Goal: Navigation & Orientation: Find specific page/section

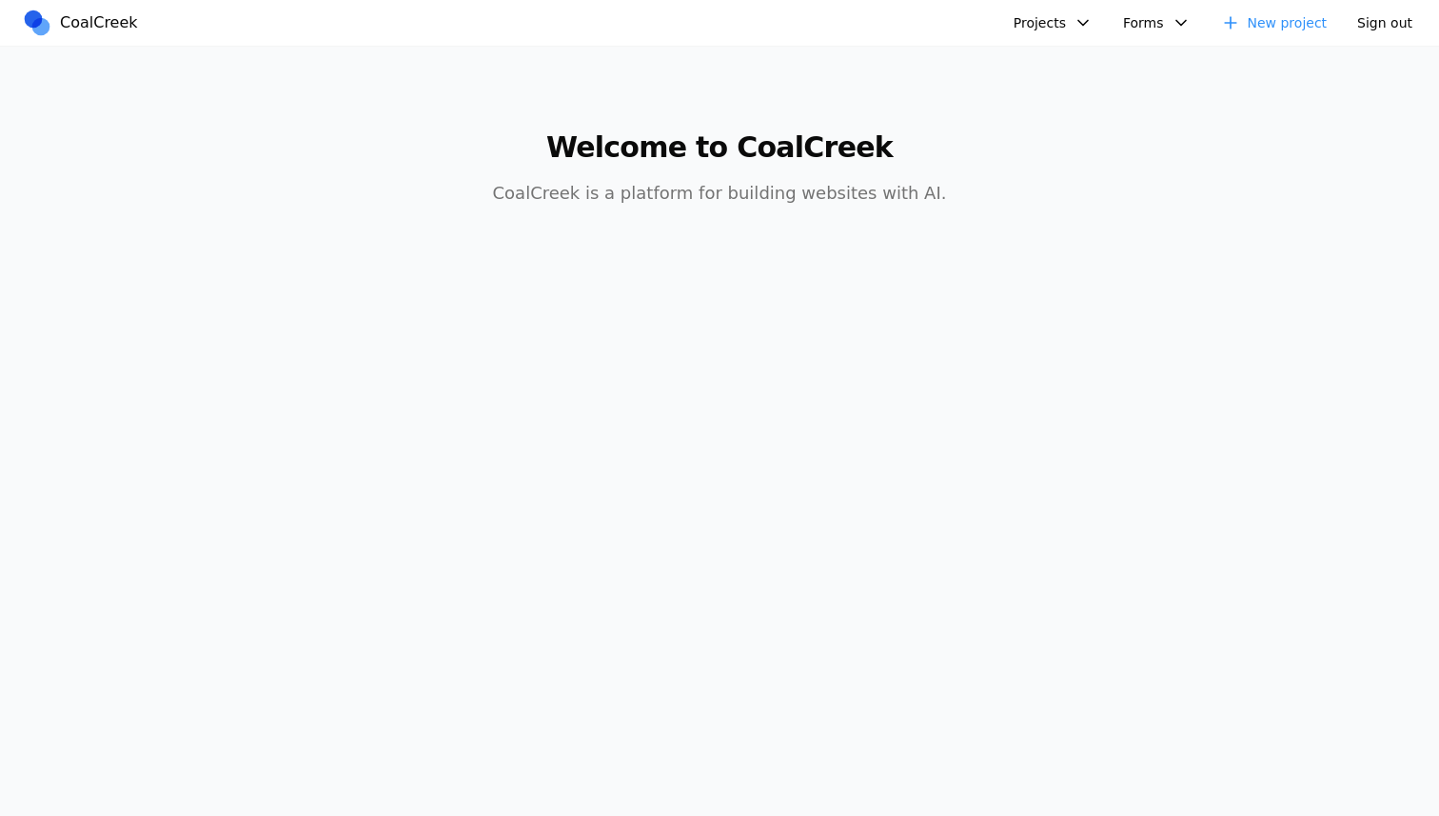
click at [1018, 17] on button "Projects" at bounding box center [1053, 23] width 102 height 30
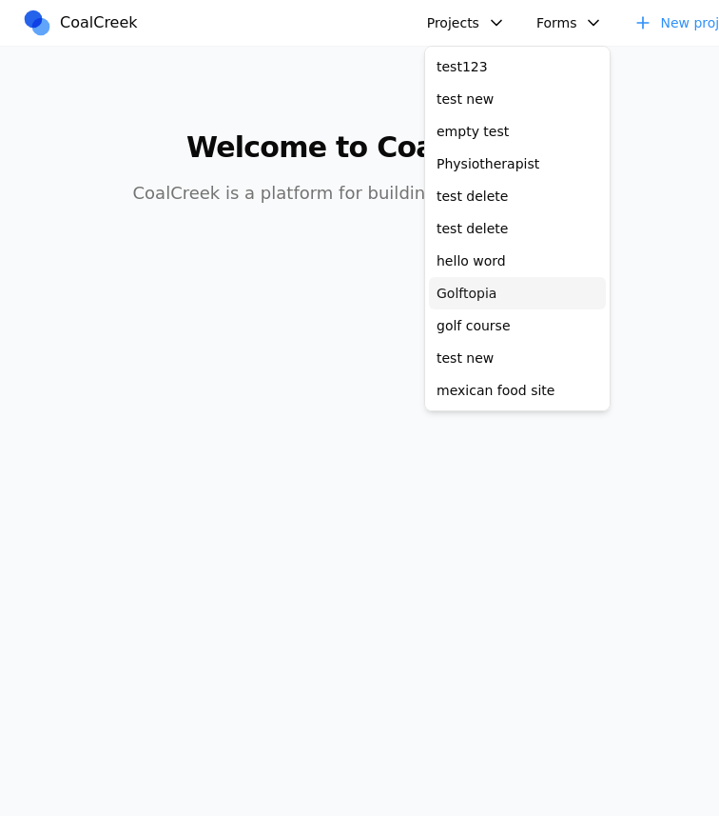
click at [494, 291] on link "Golftopia" at bounding box center [517, 293] width 177 height 32
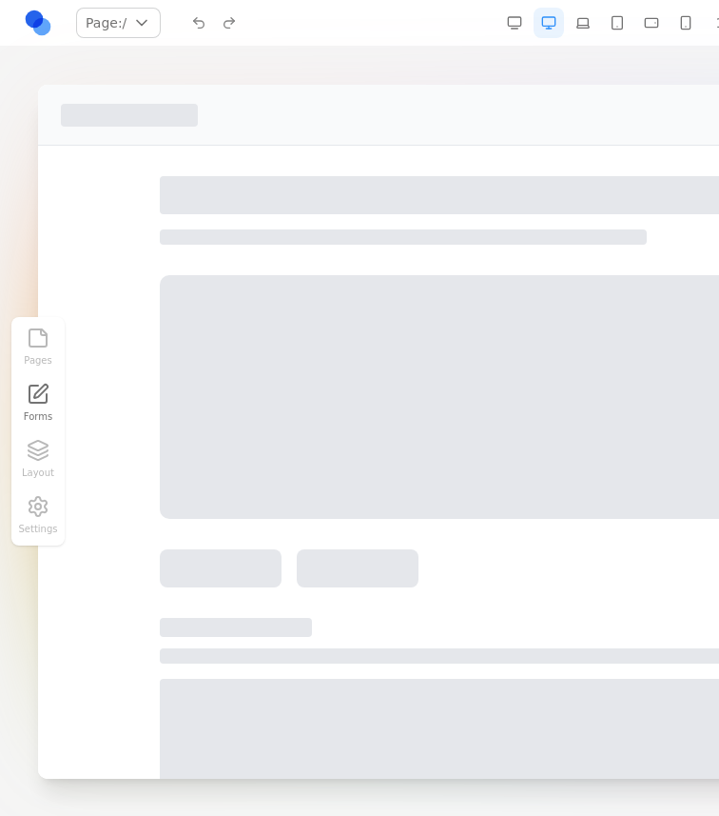
click at [494, 290] on div at bounding box center [647, 397] width 974 height 244
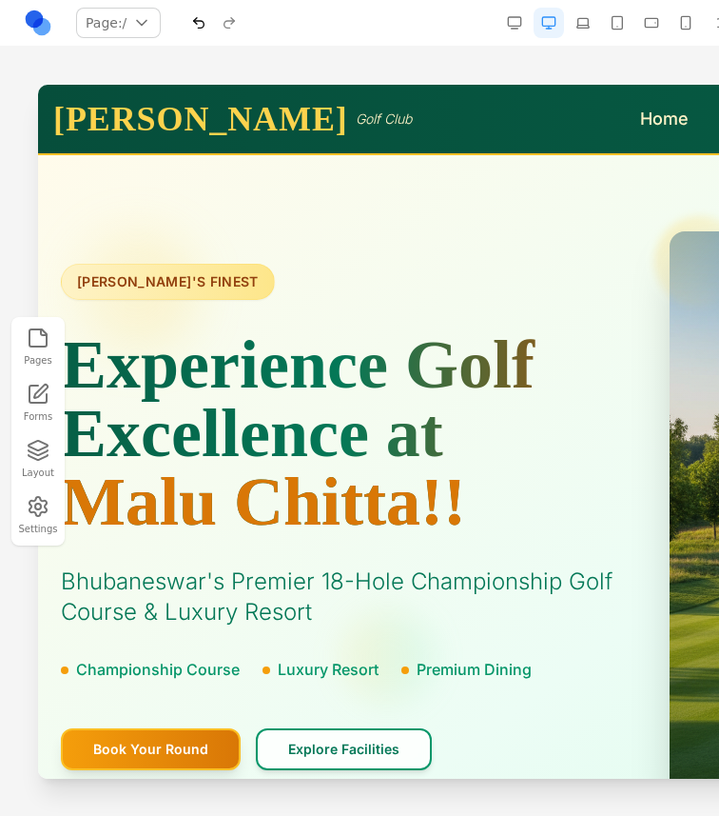
click at [576, 536] on div "BHUBANESWAR'S FINEST Experience Golf Excellence at Malu Chitta!! Bhubaneswar's …" at bounding box center [342, 517] width 563 height 506
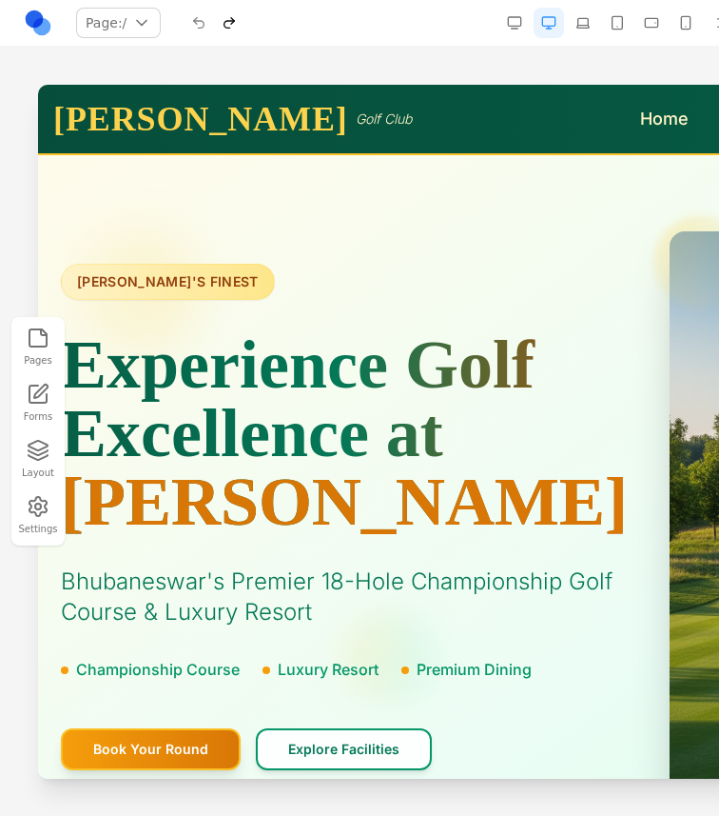
click at [413, 545] on div "BHUBANESWAR'S FINEST Experience Golf Excellence at Malu Chitta Bhubaneswar's Pr…" at bounding box center [342, 517] width 563 height 506
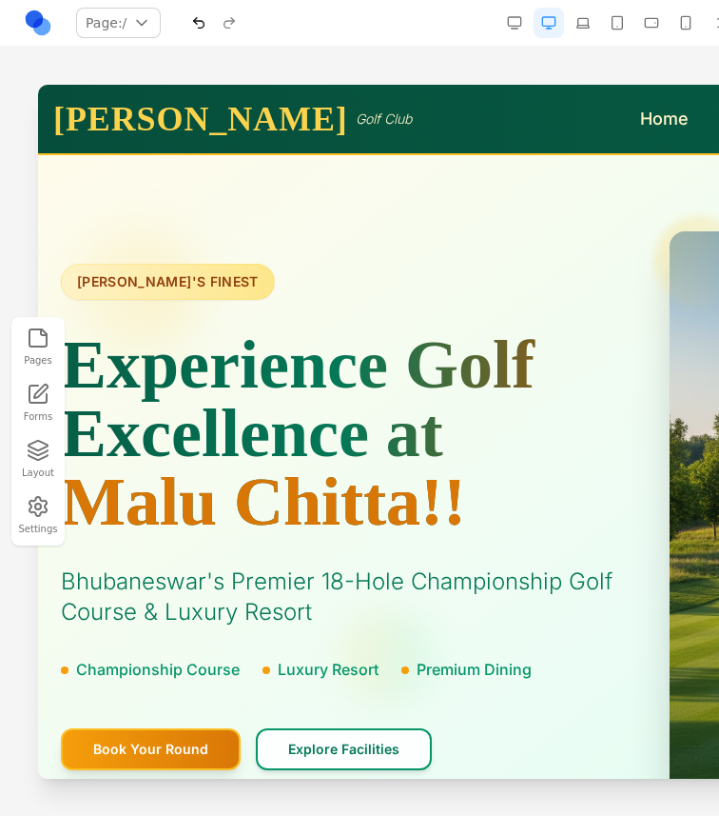
click at [28, 16] on link at bounding box center [38, 23] width 30 height 30
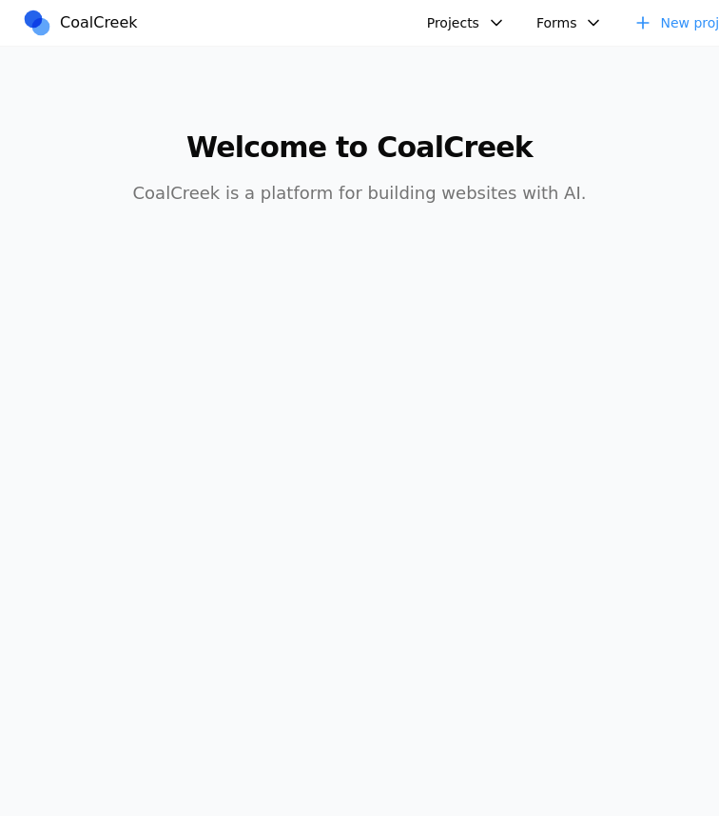
click at [493, 22] on button "Projects" at bounding box center [467, 23] width 102 height 30
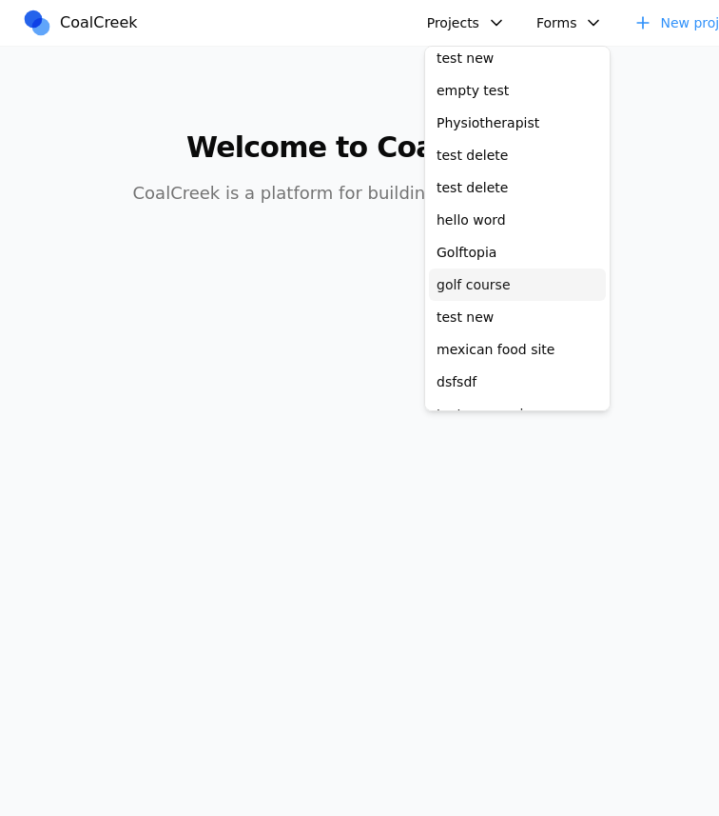
scroll to position [42, 0]
click at [508, 339] on link "mexican food site" at bounding box center [517, 348] width 177 height 32
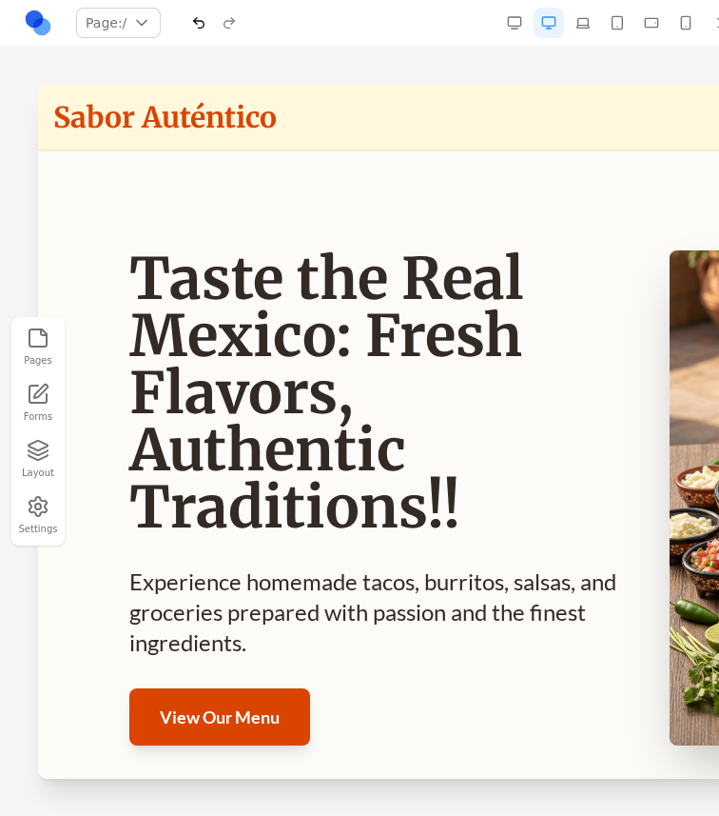
click at [526, 415] on h1 "Taste the Real Mexico: Fresh Flavors, Authentic Traditions!!" at bounding box center [376, 392] width 495 height 285
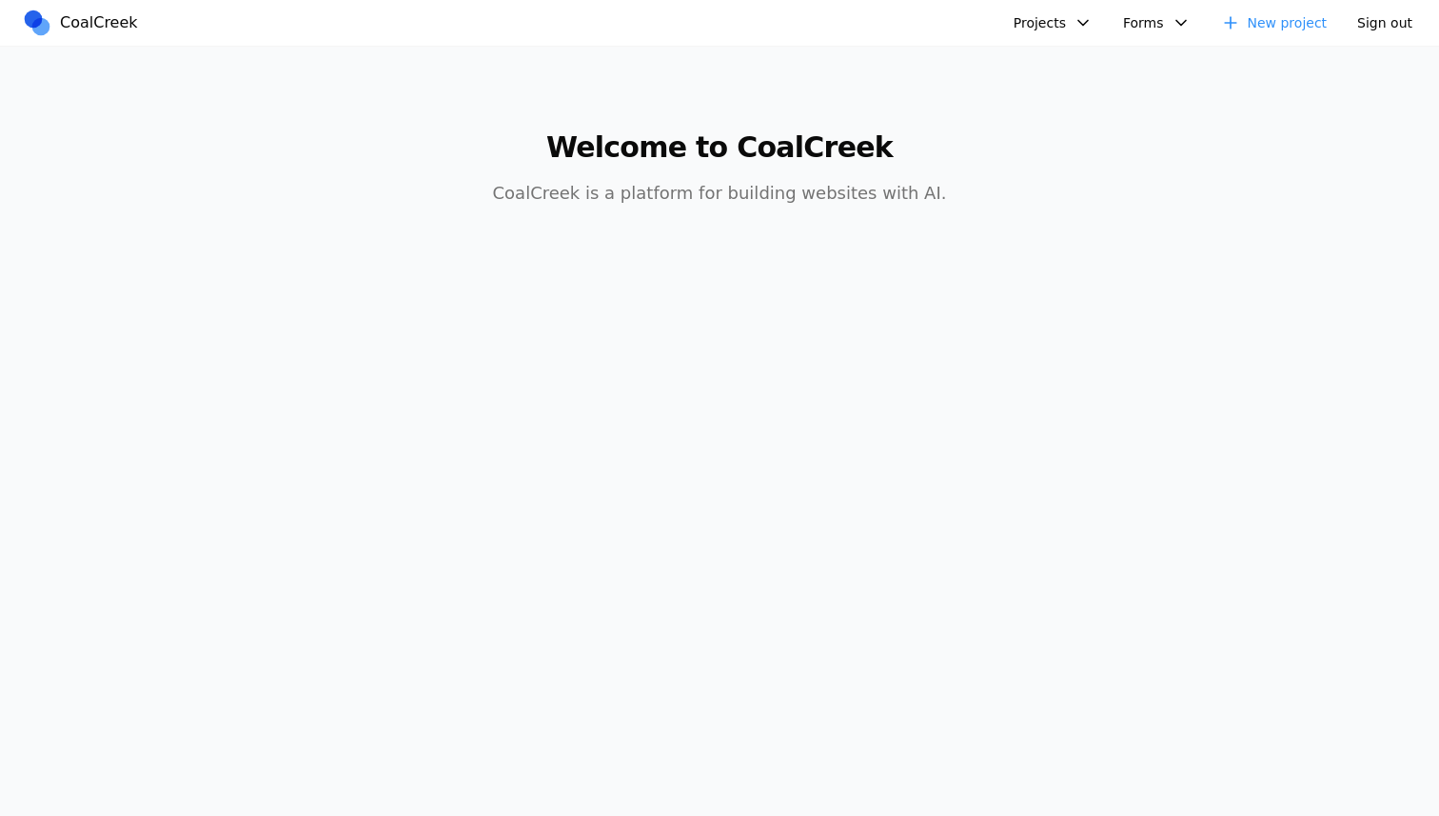
click at [1054, 35] on button "Projects" at bounding box center [1053, 23] width 102 height 30
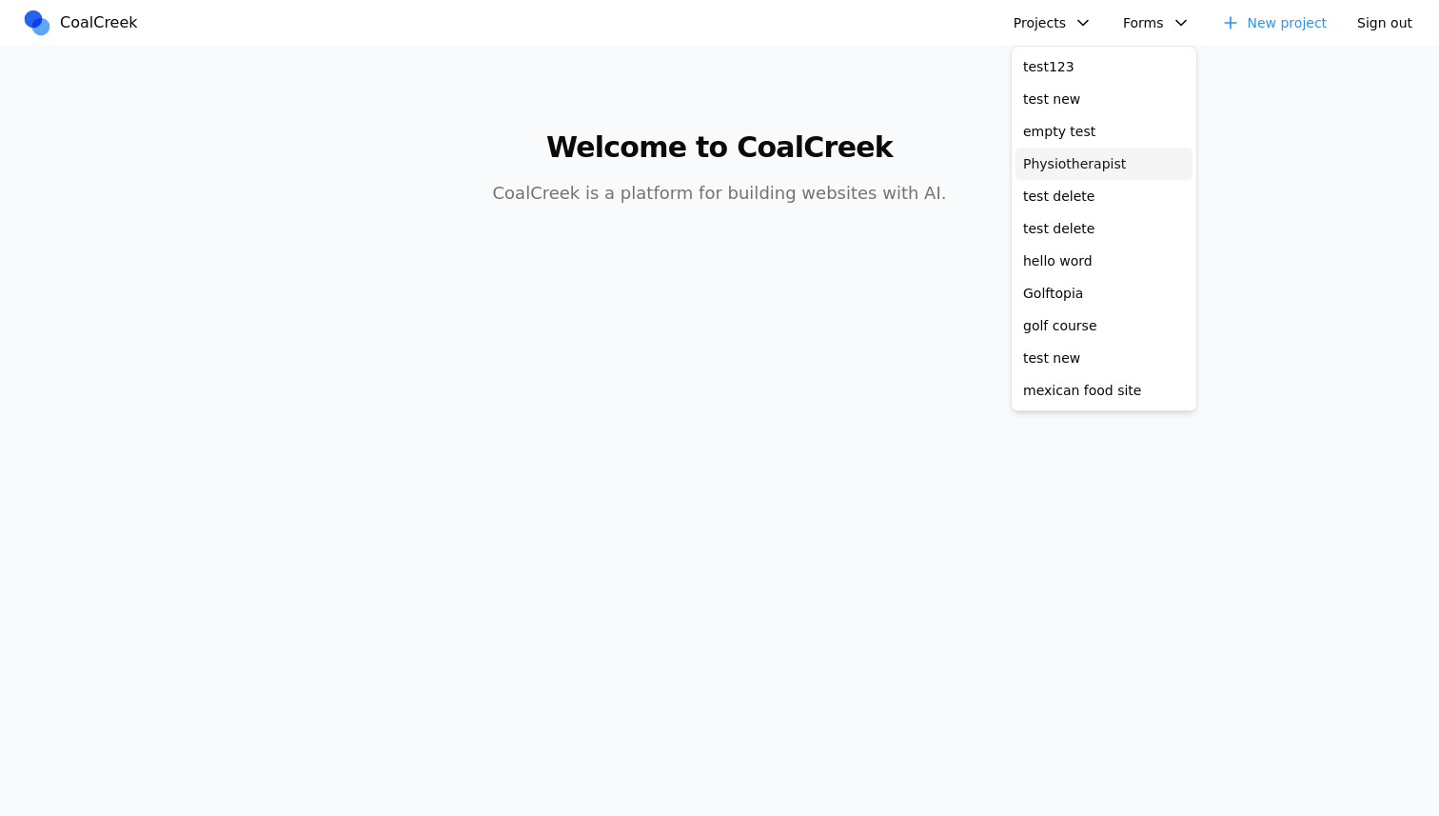
click at [1082, 163] on link "Physiotherapist" at bounding box center [1103, 163] width 177 height 32
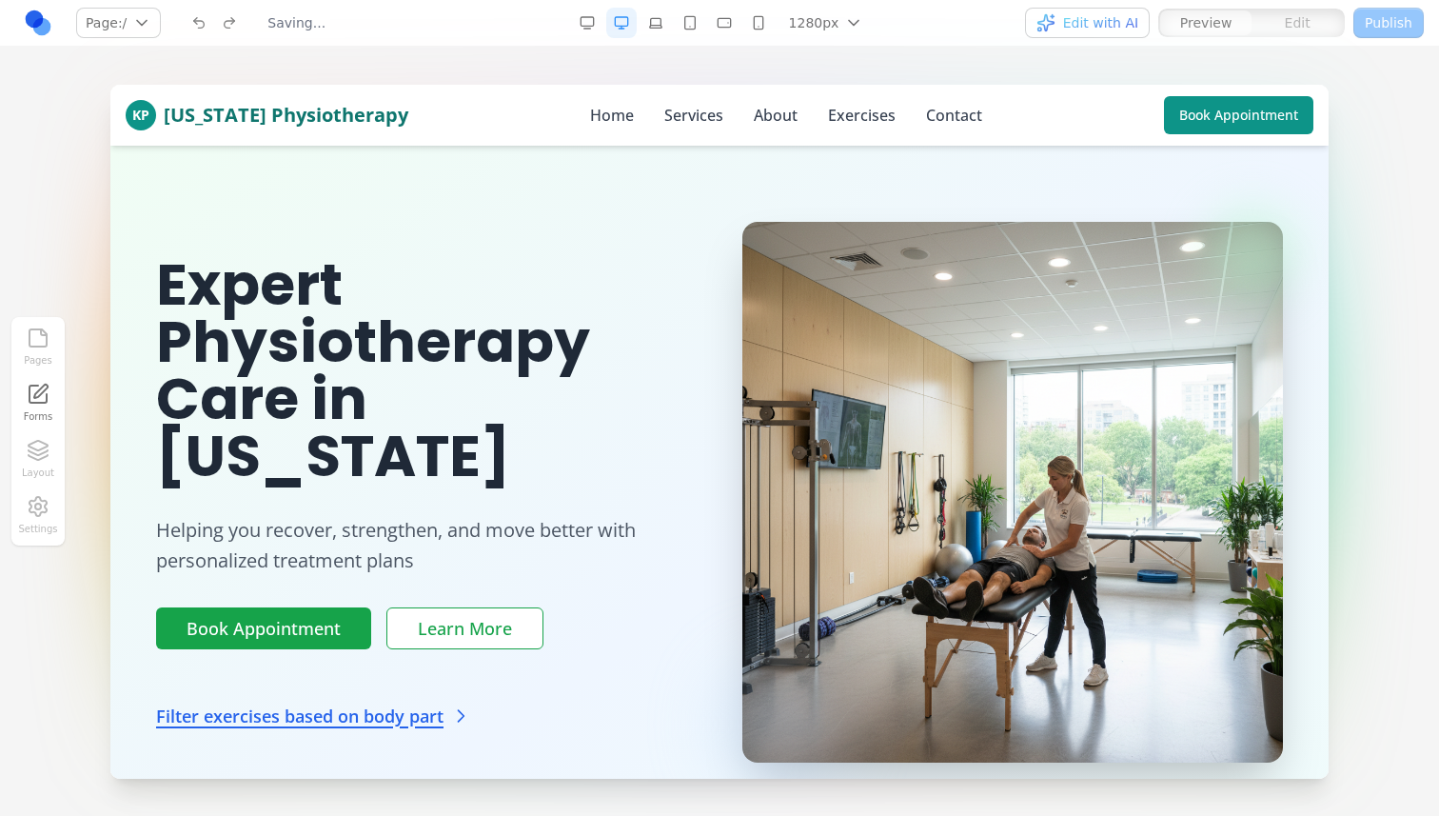
click at [41, 27] on link at bounding box center [38, 23] width 30 height 30
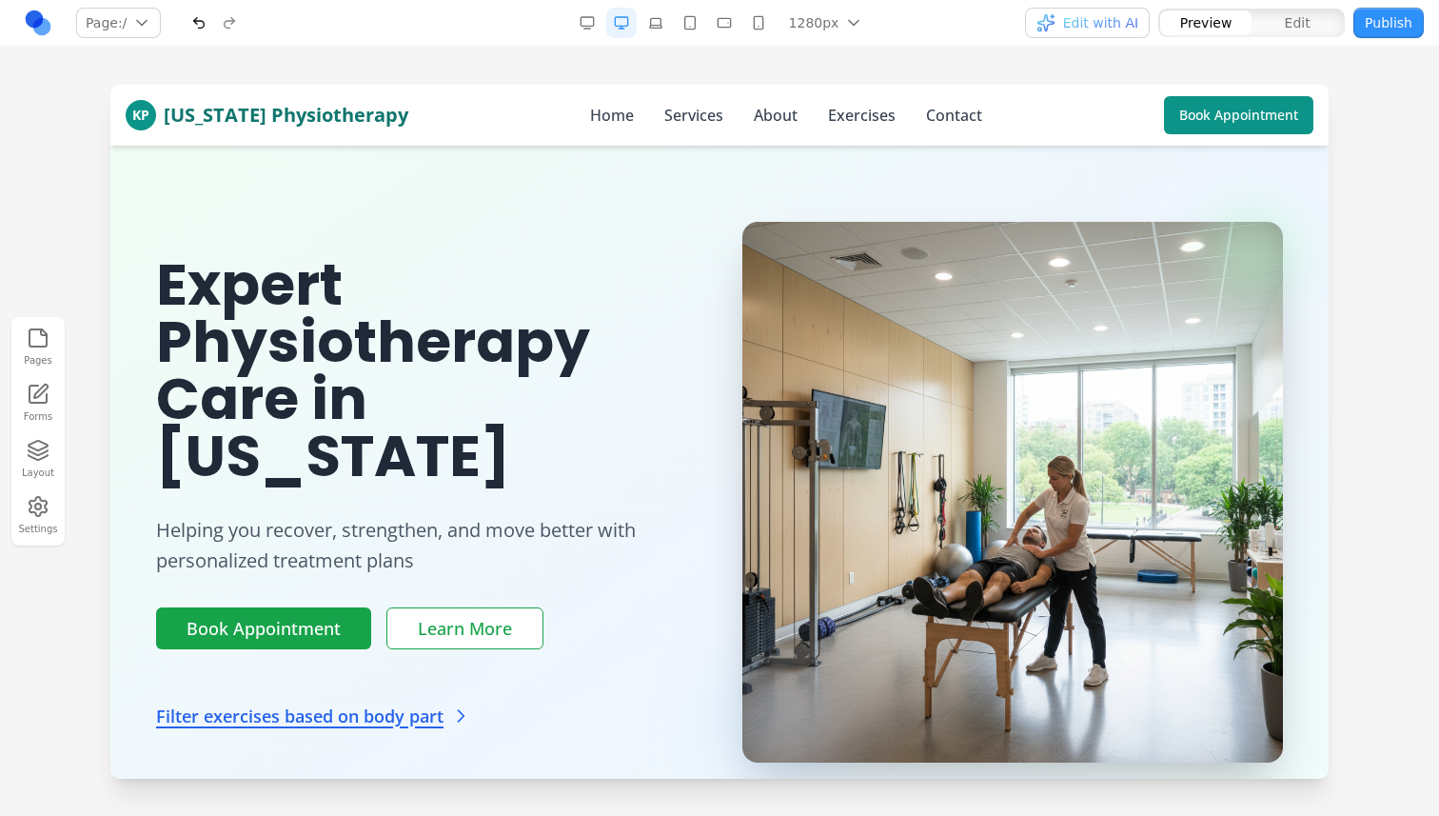
click at [19, 17] on nav "Page: / / /exercise-filter /exercises Manage pages 1280px 1536px 1280px 1024px …" at bounding box center [719, 23] width 1439 height 47
click at [31, 19] on link at bounding box center [38, 23] width 30 height 30
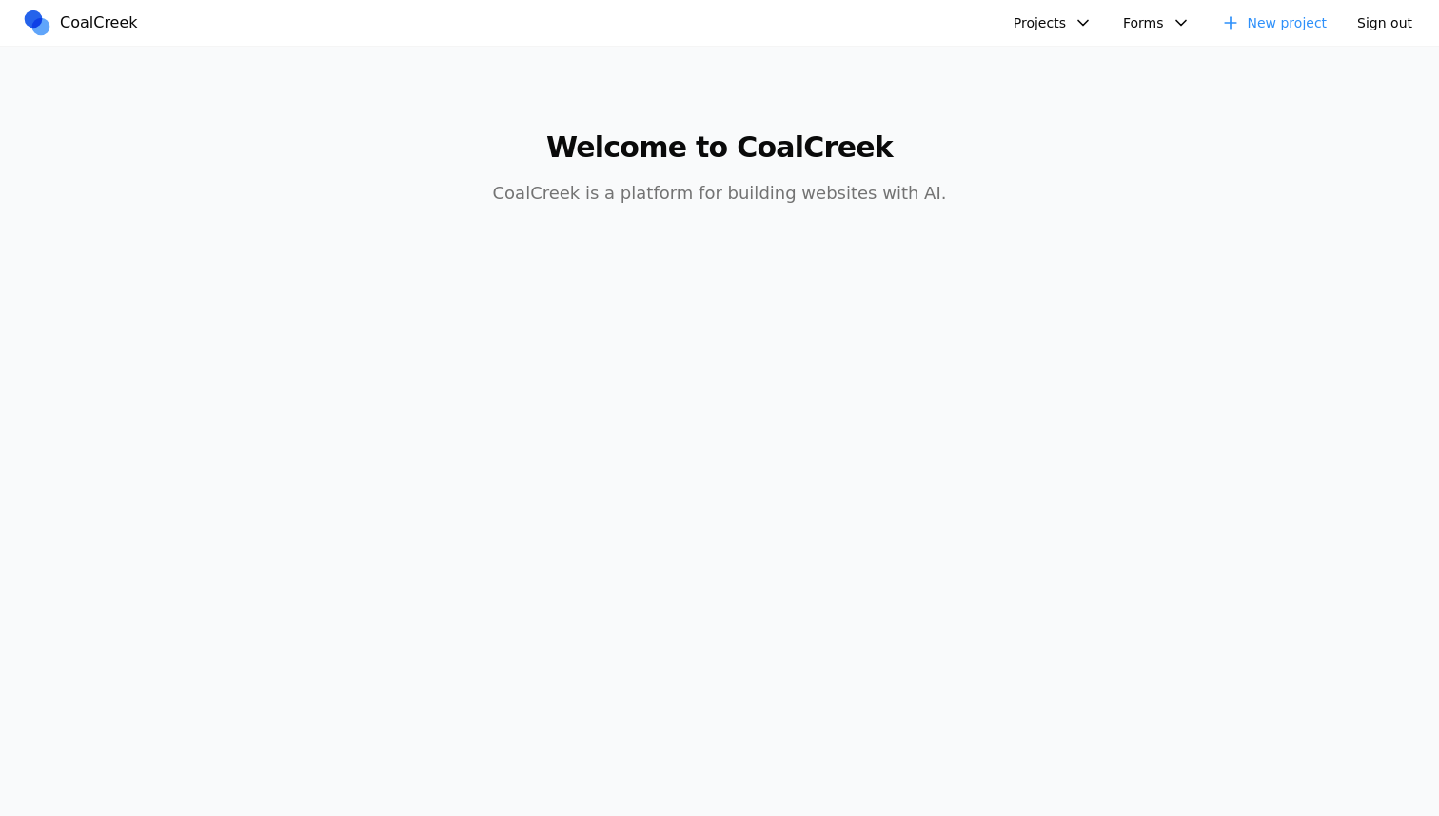
click at [1093, 10] on button "Projects" at bounding box center [1053, 23] width 102 height 30
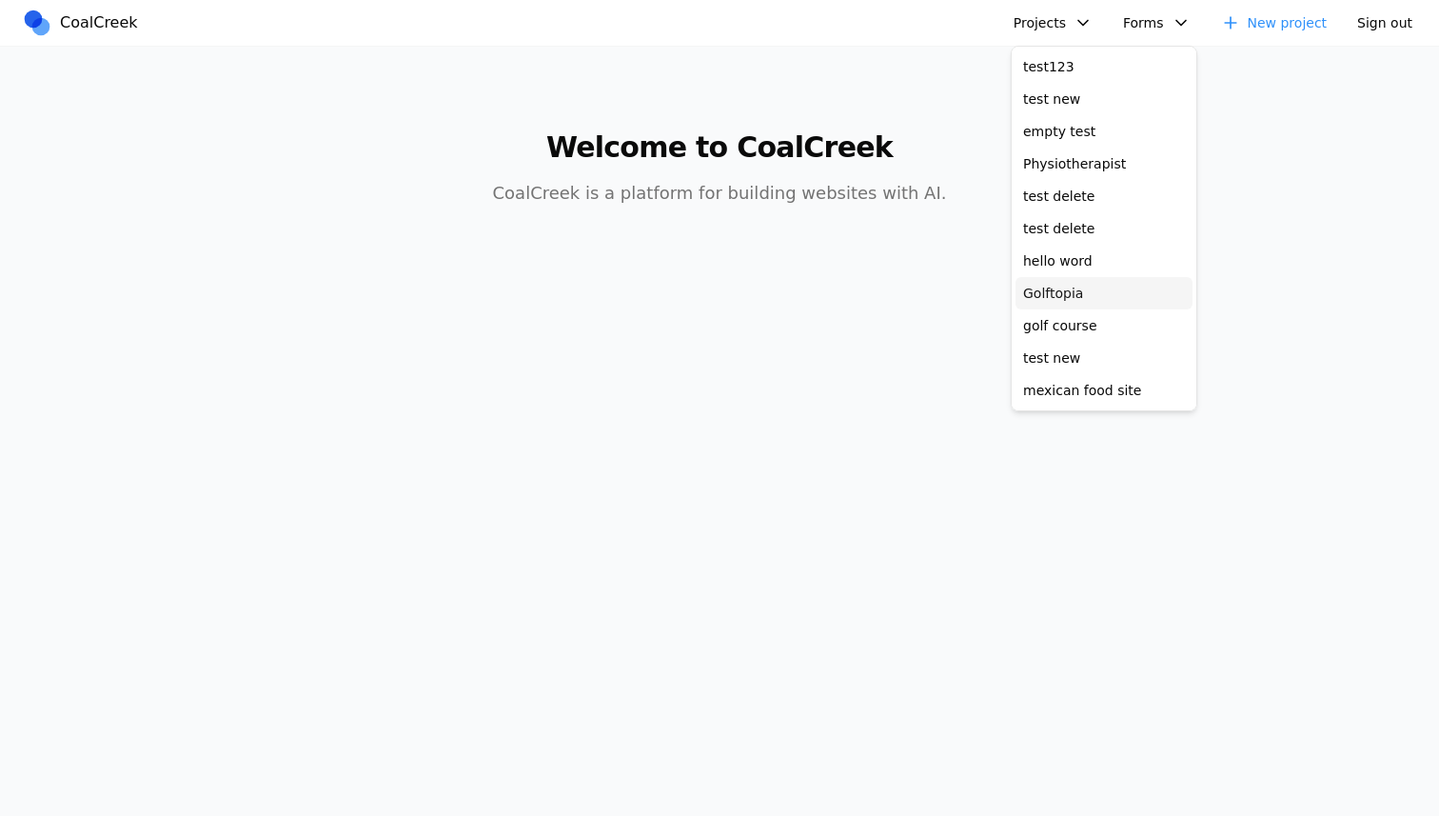
click at [1120, 296] on link "Golftopia" at bounding box center [1103, 293] width 177 height 32
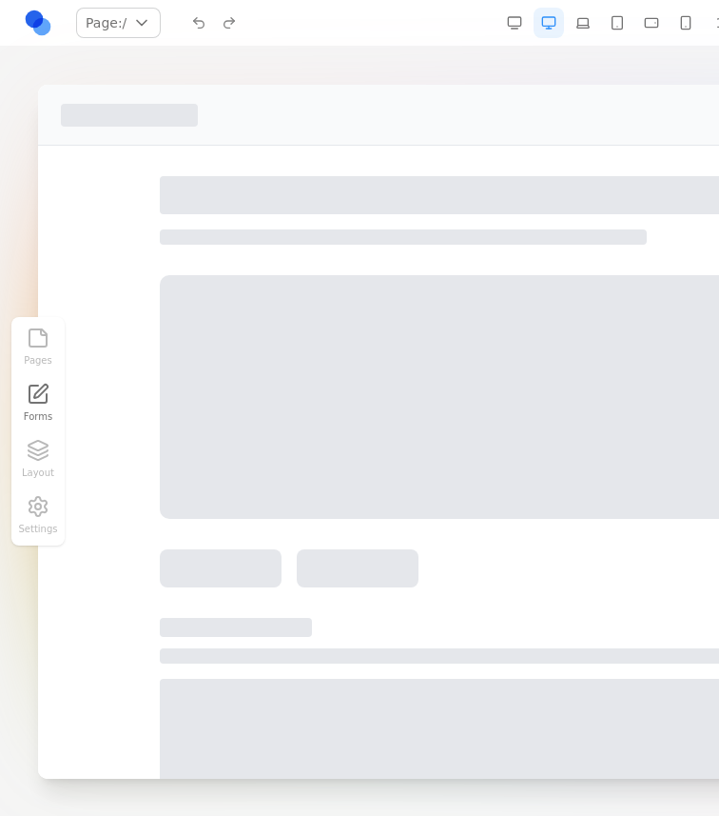
click at [486, 355] on div at bounding box center [647, 397] width 974 height 244
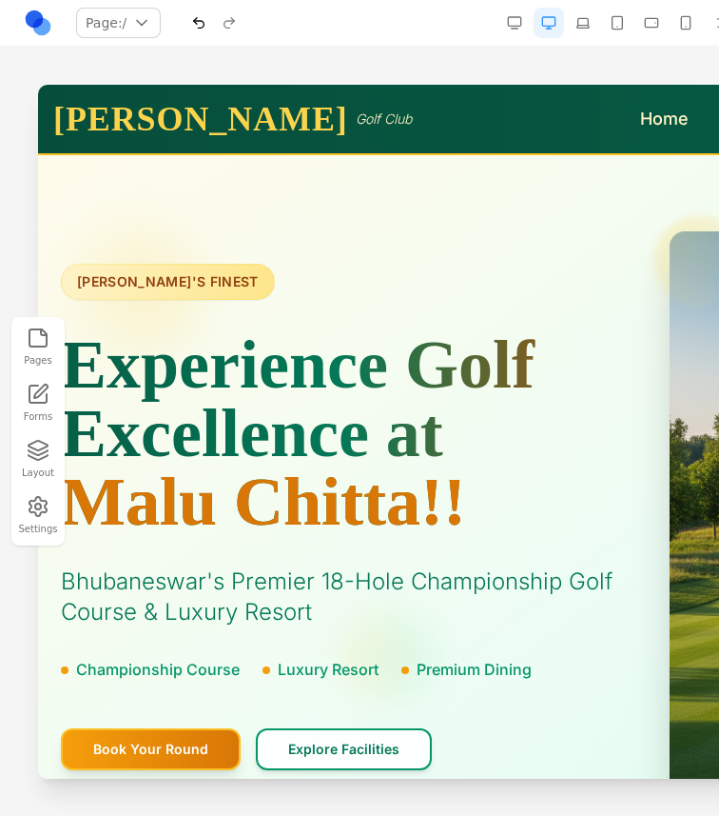
click at [486, 355] on h1 "Experience Golf Excellence at Malu Chitta!!" at bounding box center [342, 433] width 563 height 206
click at [43, 29] on link at bounding box center [38, 23] width 30 height 30
click at [476, 222] on div "BHUBANESWAR'S FINEST Experience Golf Excellence at Malu Chitta! Bhubaneswar's P…" at bounding box center [647, 611] width 1218 height 913
click at [40, 36] on link at bounding box center [38, 23] width 30 height 30
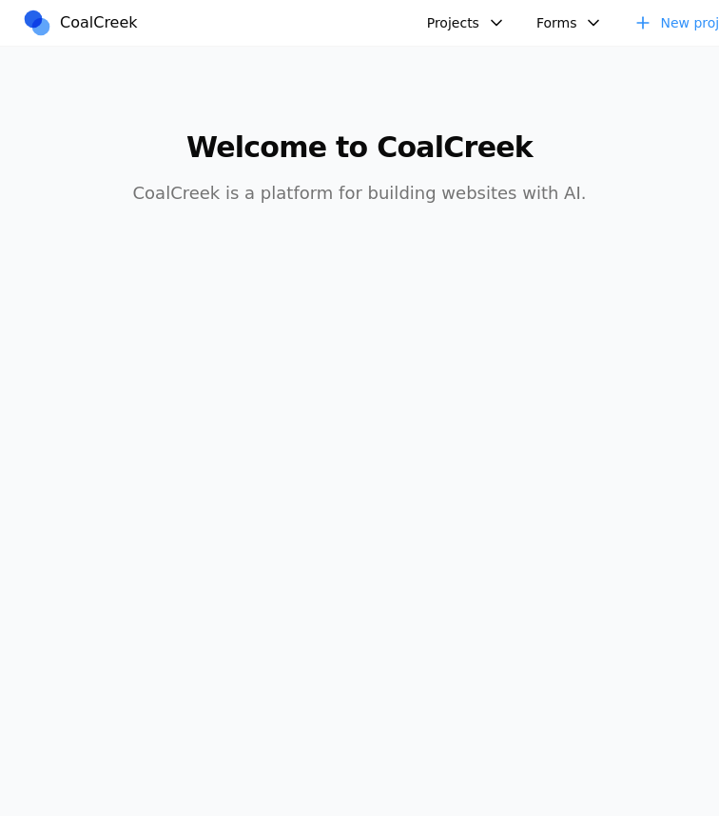
click at [482, 724] on body "CoalCreek Projects test123 test new empty test Physiotherapist test delete test…" at bounding box center [359, 408] width 719 height 816
click at [512, 579] on body "CoalCreek Projects test123 test new empty test Physiotherapist test delete test…" at bounding box center [359, 408] width 719 height 816
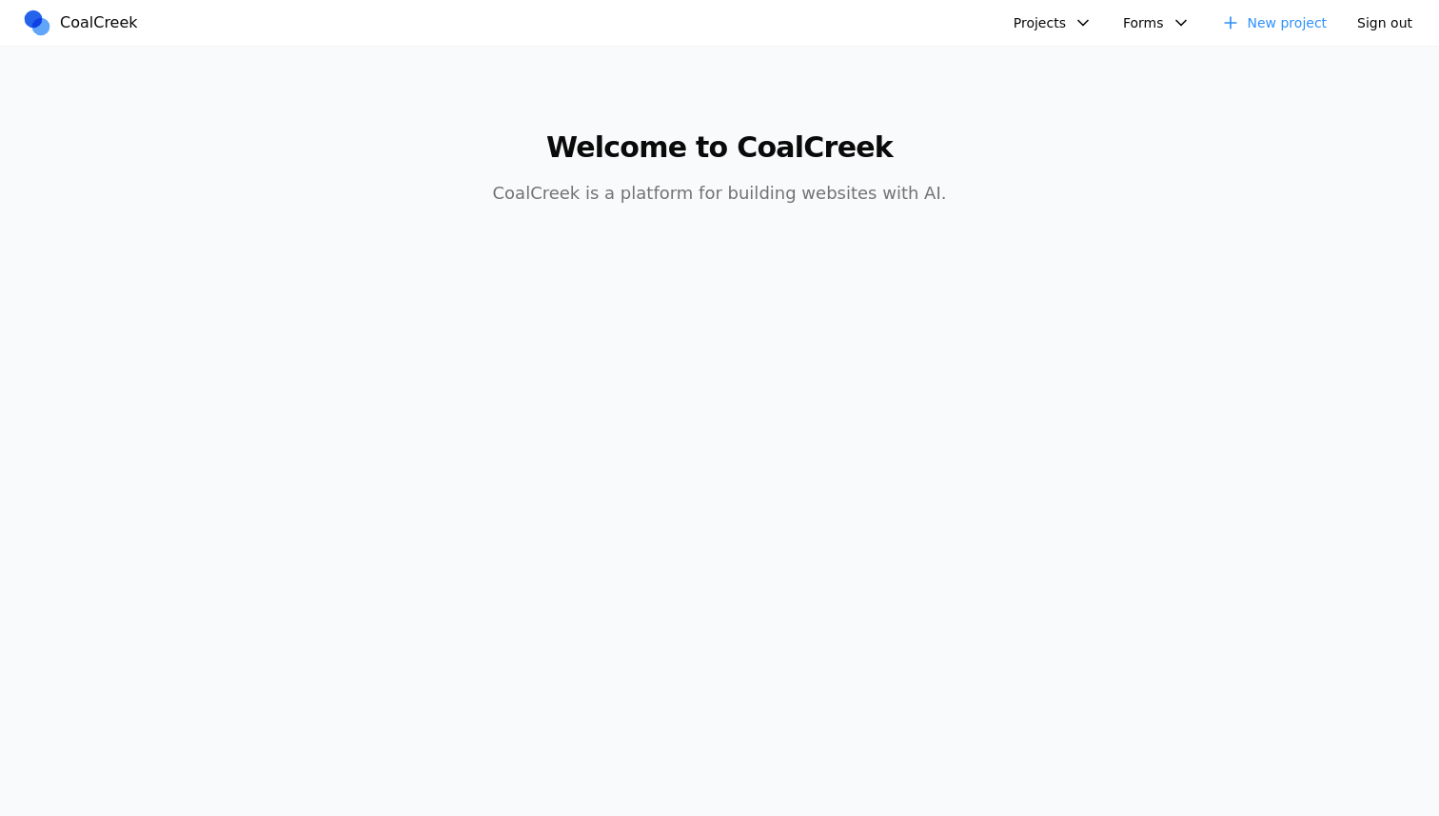
click at [718, 9] on button "Projects" at bounding box center [1053, 23] width 102 height 30
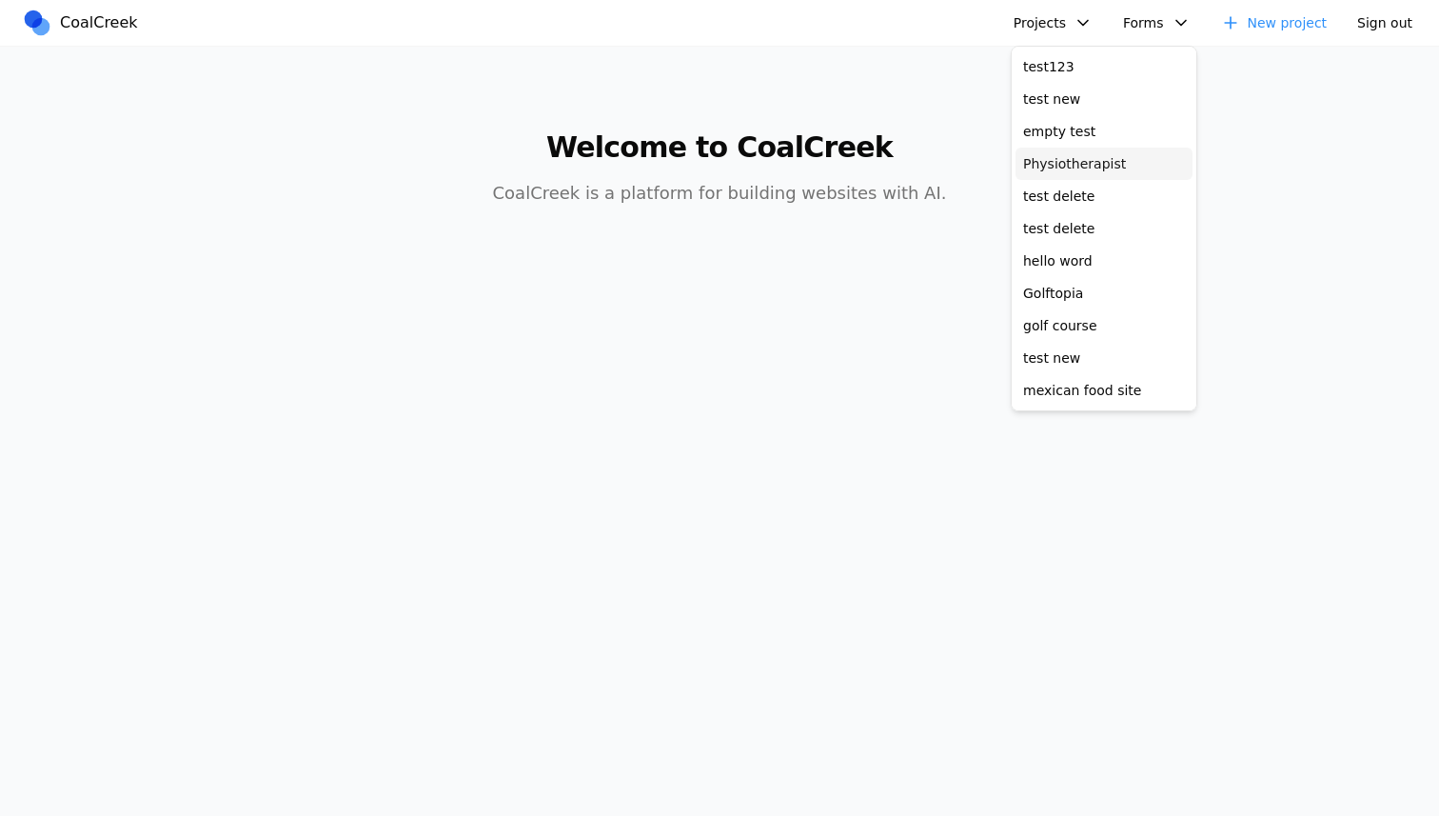
click at [718, 164] on link "Physiotherapist" at bounding box center [1103, 163] width 177 height 32
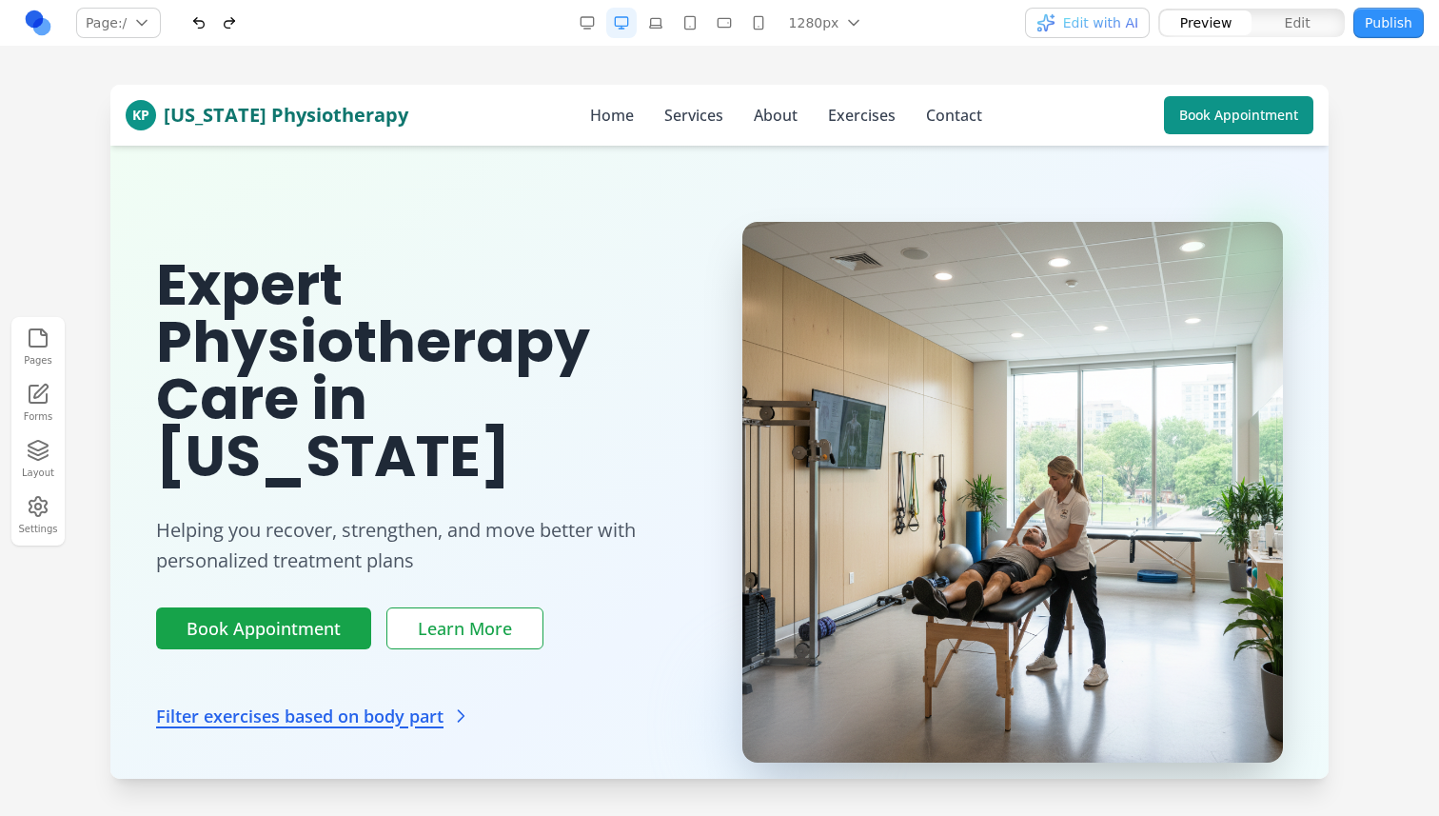
click at [30, 19] on link at bounding box center [38, 23] width 30 height 30
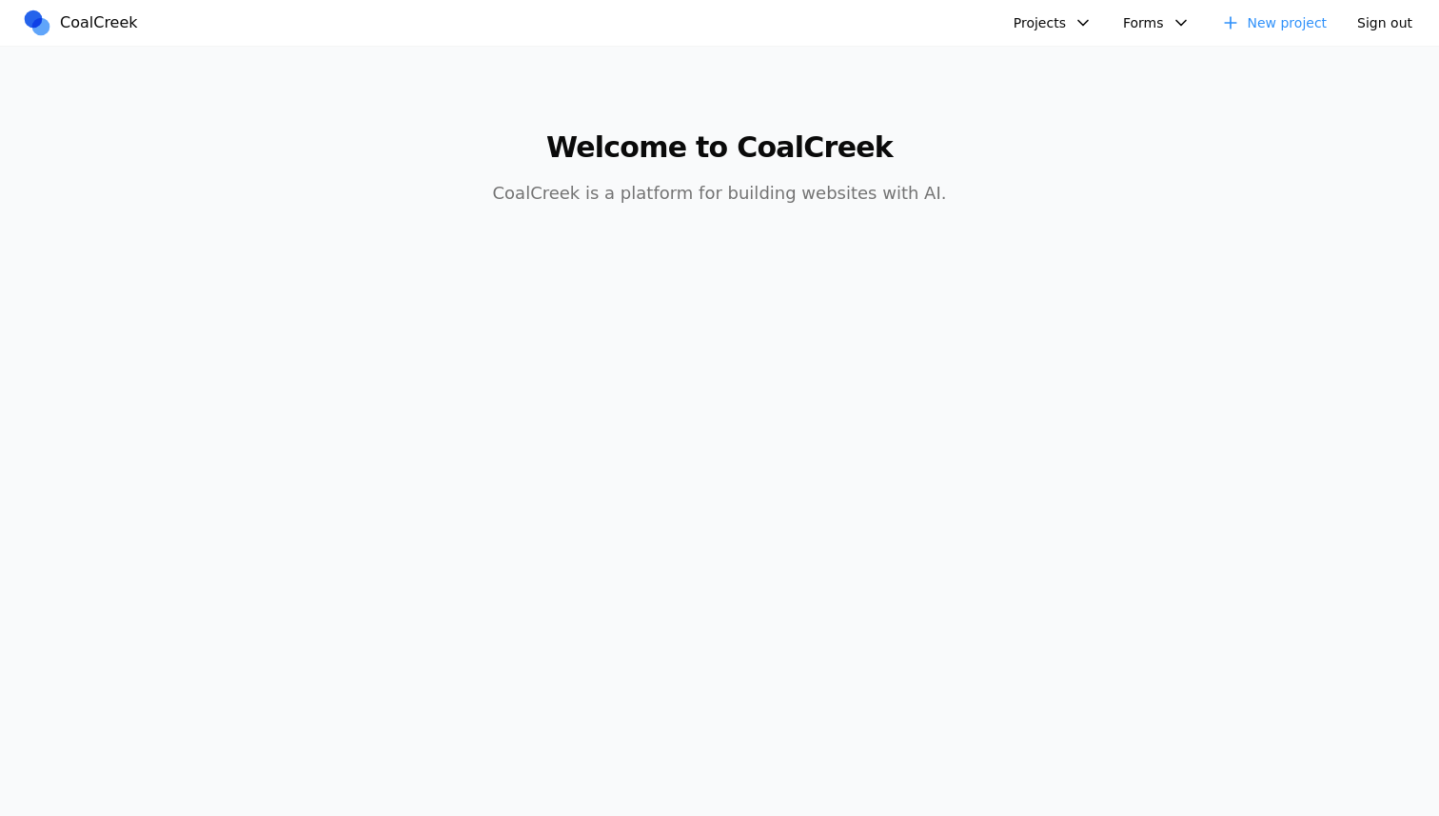
click at [718, 19] on button "Projects" at bounding box center [1053, 23] width 102 height 30
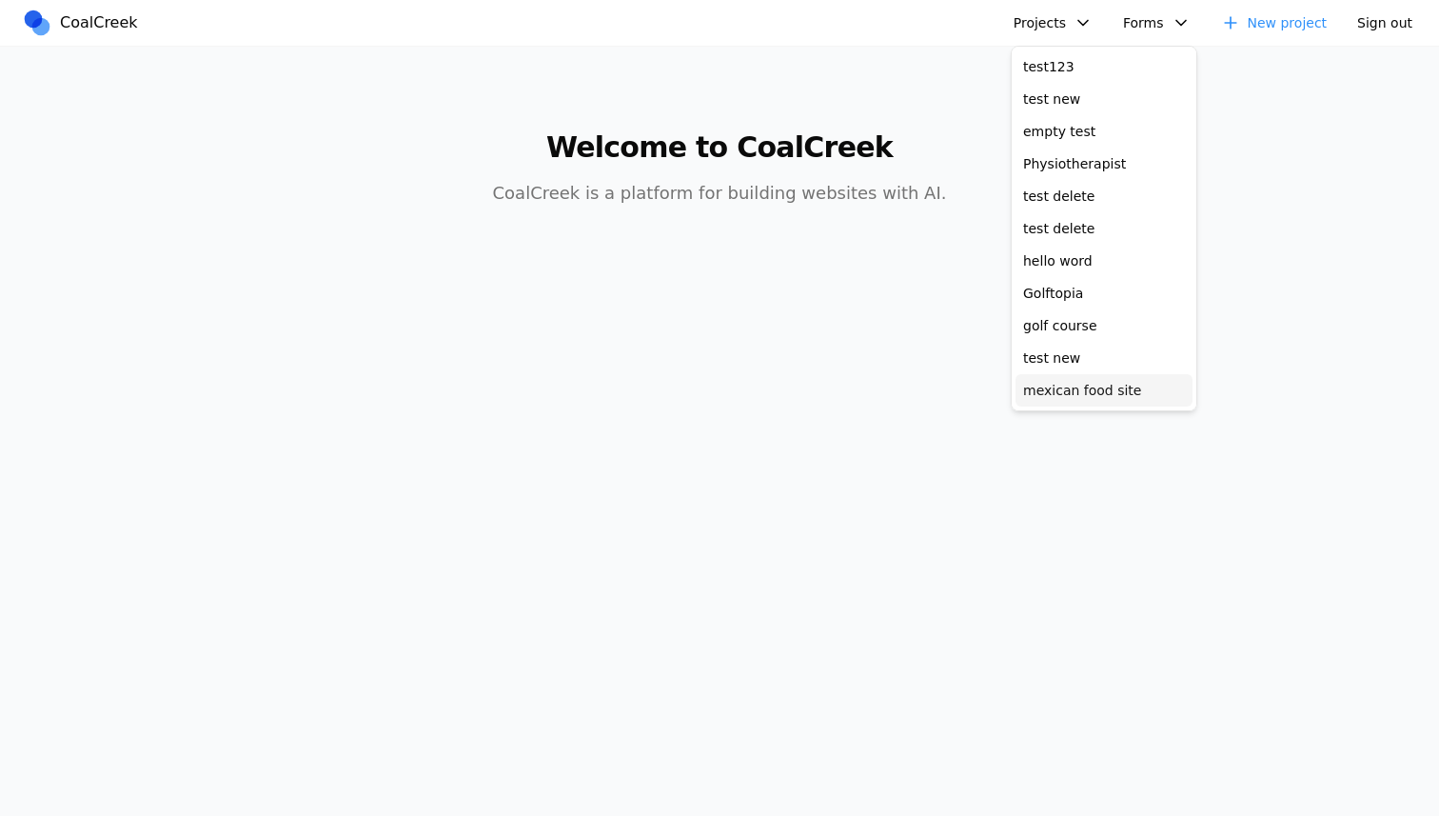
click at [718, 382] on link "mexican food site" at bounding box center [1103, 390] width 177 height 32
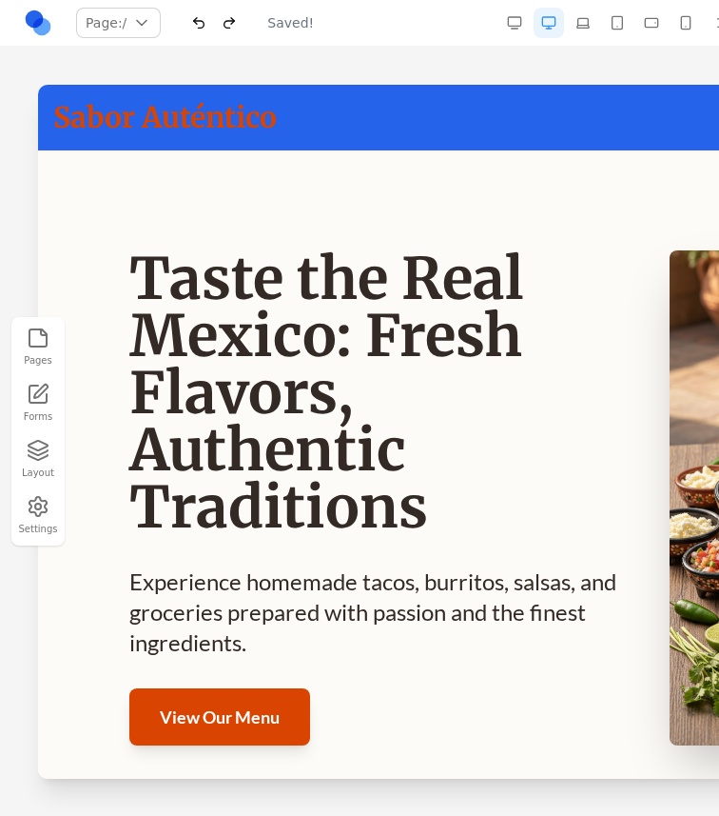
click at [597, 442] on h1 "Taste the Real Mexico: Fresh Flavors, Authentic Traditions" at bounding box center [376, 392] width 495 height 285
